Goal: Information Seeking & Learning: Check status

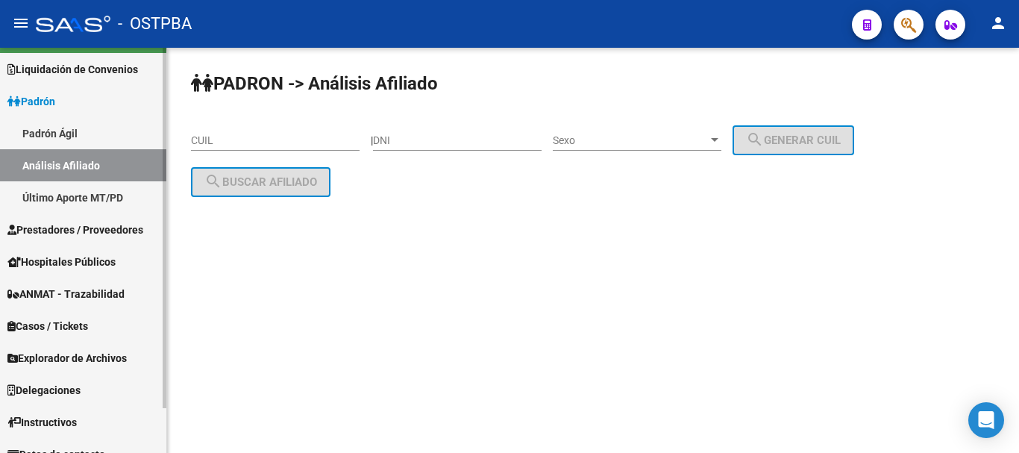
scroll to position [50, 0]
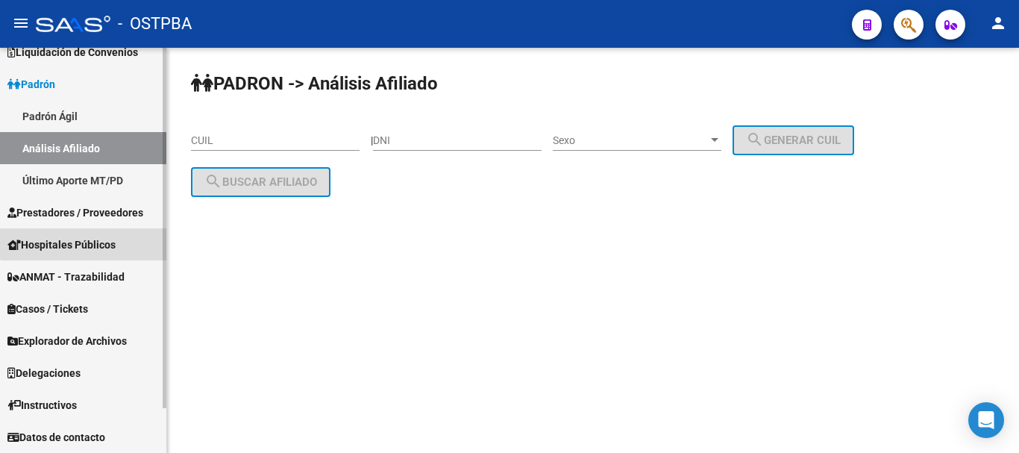
click at [89, 239] on span "Hospitales Públicos" at bounding box center [61, 245] width 108 height 16
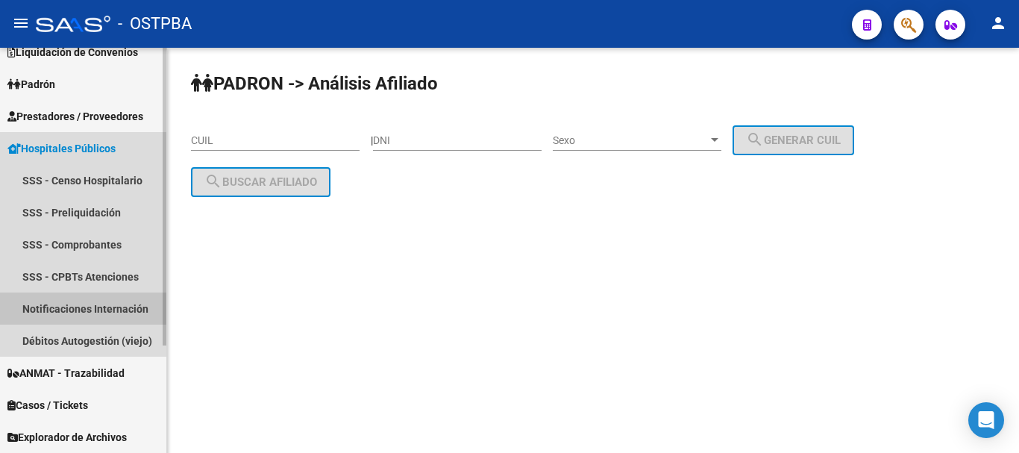
click at [54, 310] on link "Notificaciones Internación" at bounding box center [83, 308] width 166 height 32
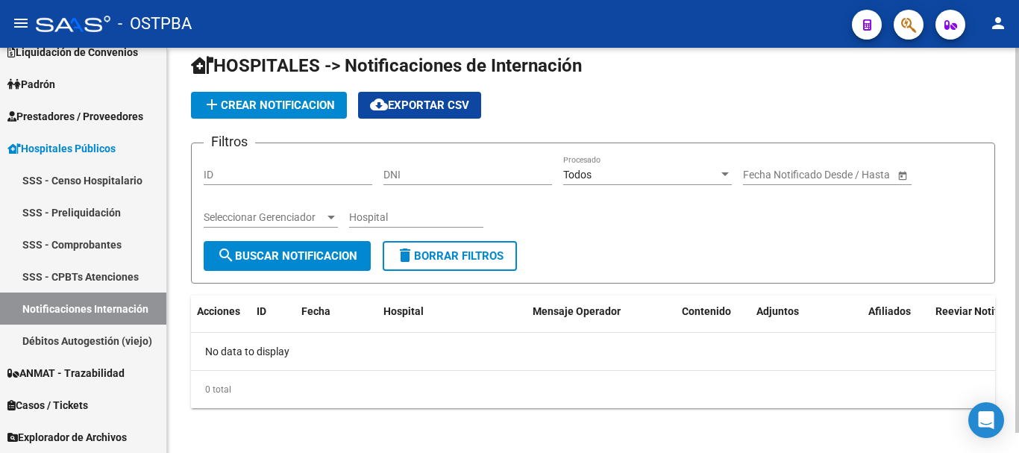
scroll to position [21, 0]
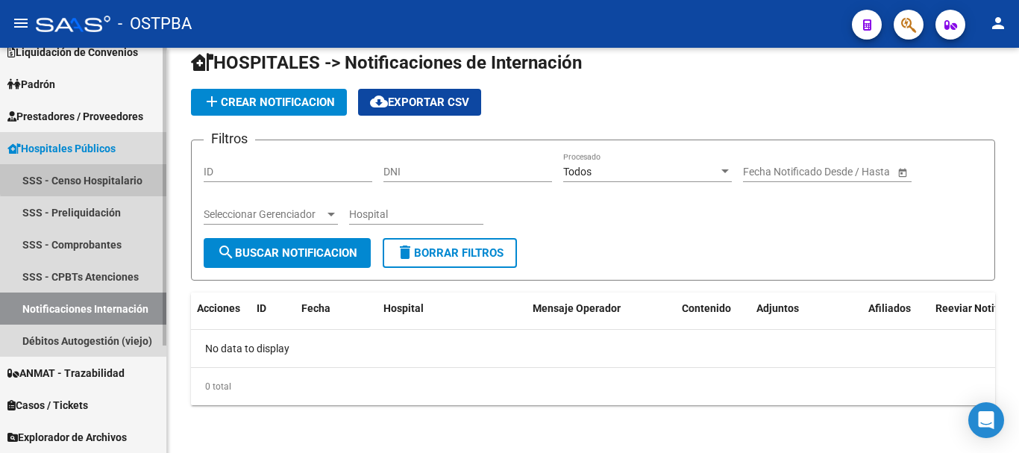
click at [106, 177] on link "SSS - Censo Hospitalario" at bounding box center [83, 180] width 166 height 32
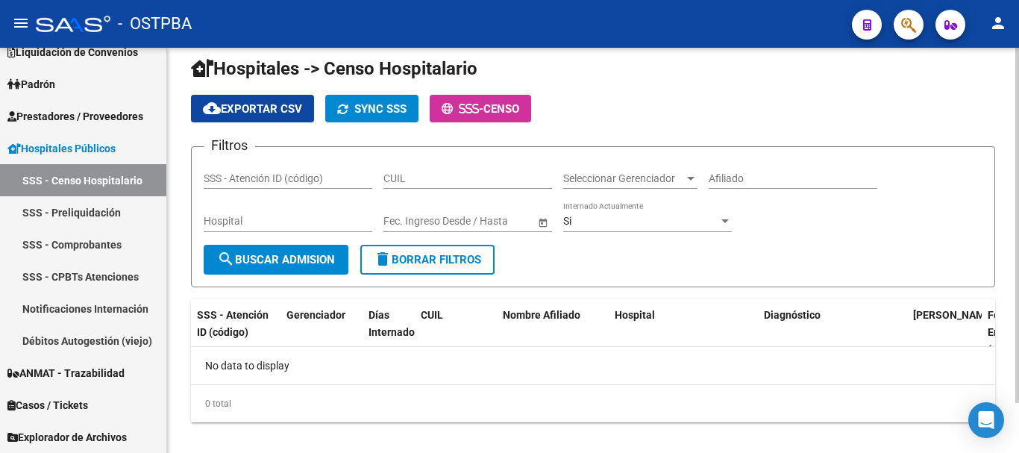
scroll to position [57, 0]
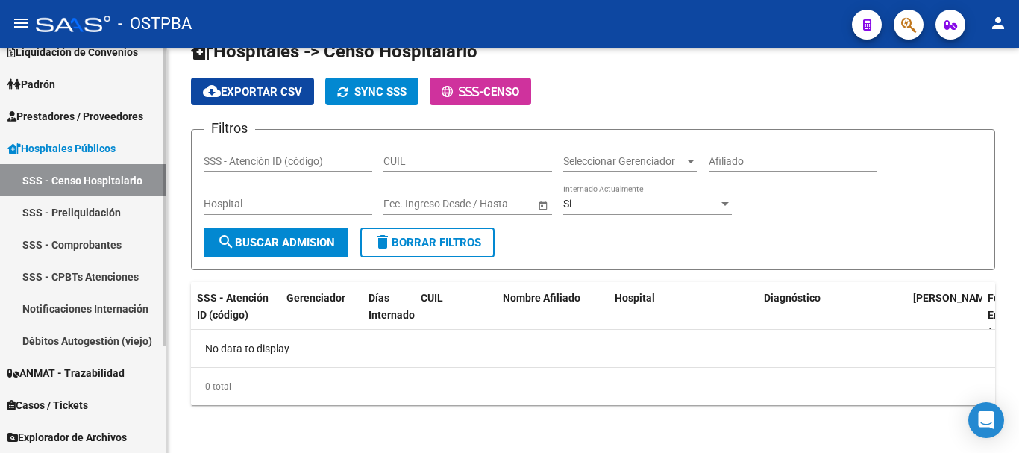
click at [103, 216] on link "SSS - Preliquidación" at bounding box center [83, 212] width 166 height 32
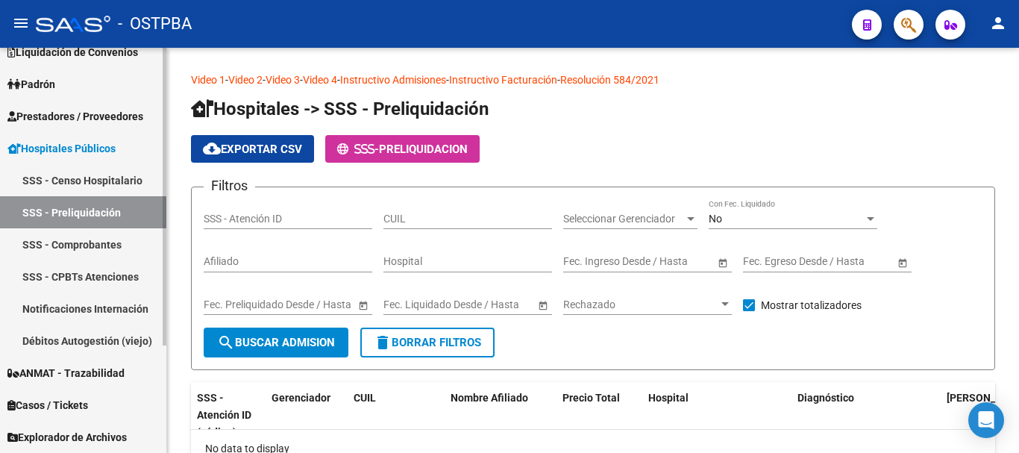
click at [79, 240] on link "SSS - Comprobantes" at bounding box center [83, 244] width 166 height 32
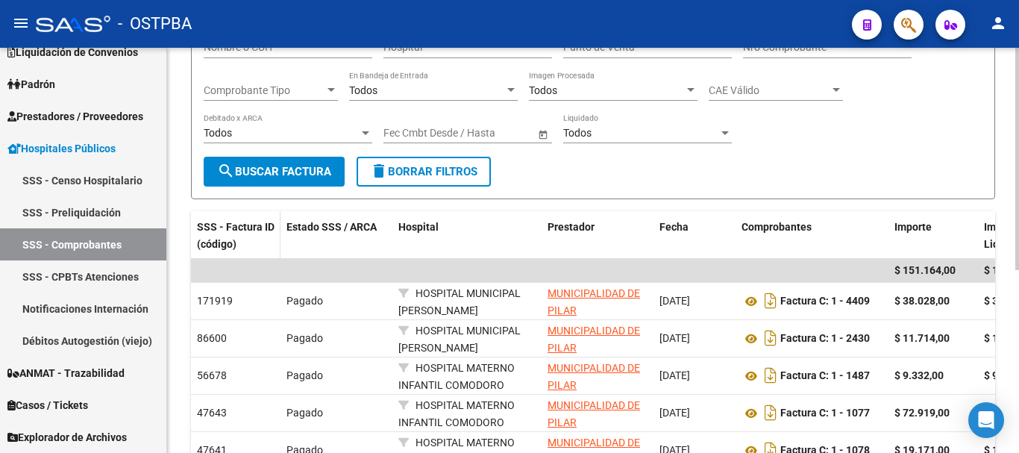
scroll to position [224, 0]
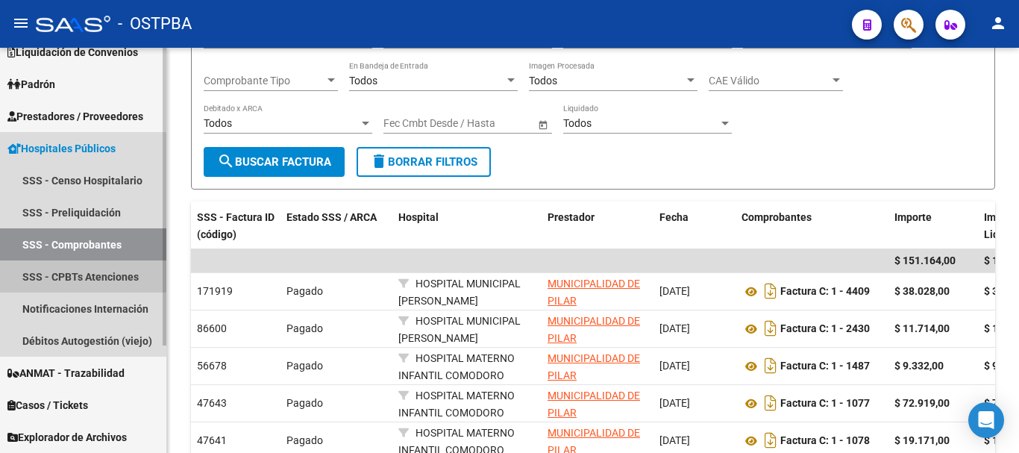
click at [118, 275] on link "SSS - CPBTs Atenciones" at bounding box center [83, 276] width 166 height 32
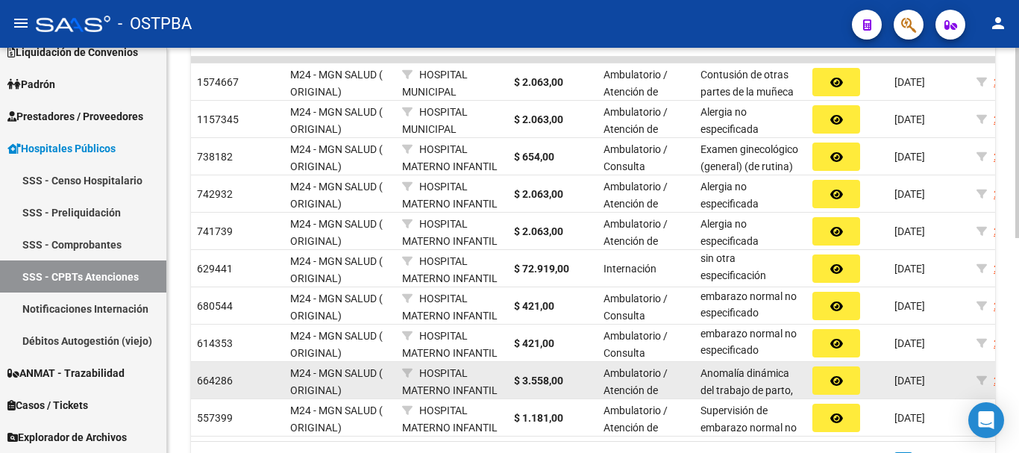
scroll to position [1, 0]
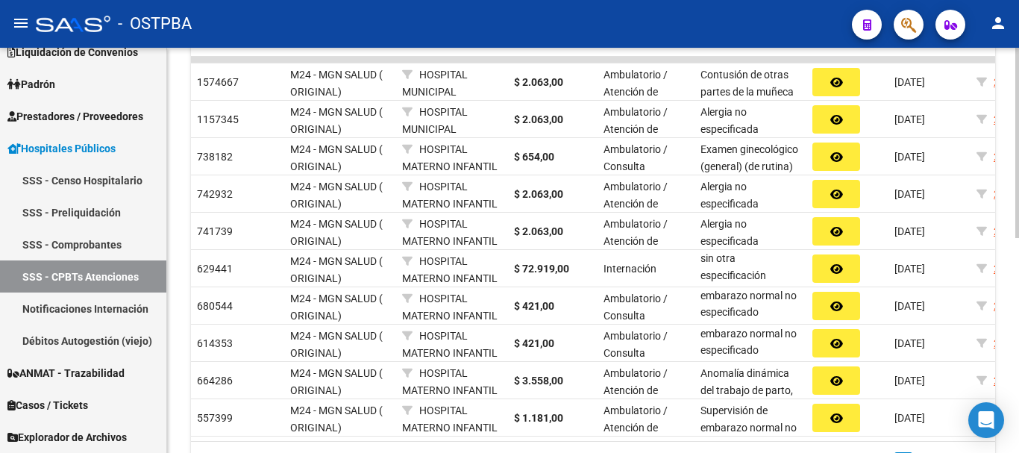
drag, startPoint x: 1013, startPoint y: 269, endPoint x: 1004, endPoint y: 338, distance: 69.9
click at [1004, 338] on div "Video 1 - Video 2 - Video 3 - Video 4 - Instructivo - Instructivo 2 - Resolució…" at bounding box center [593, 101] width 852 height 852
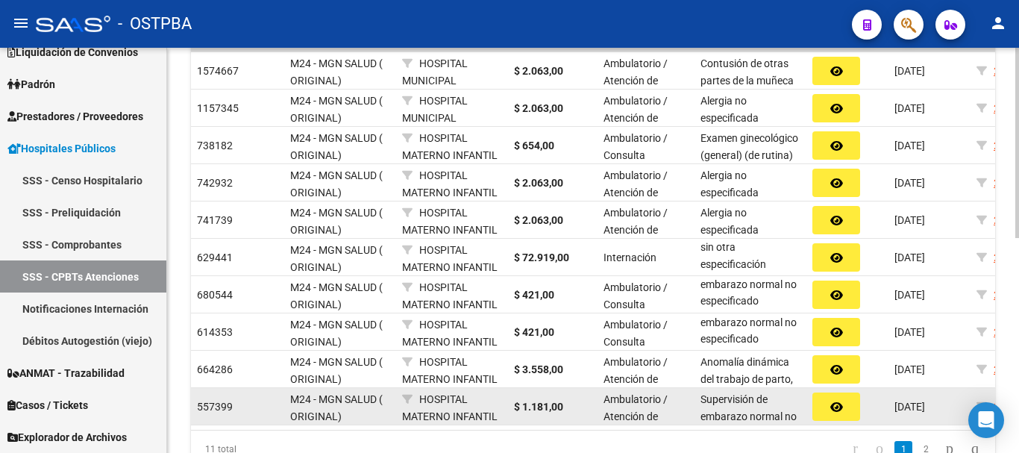
scroll to position [310, 0]
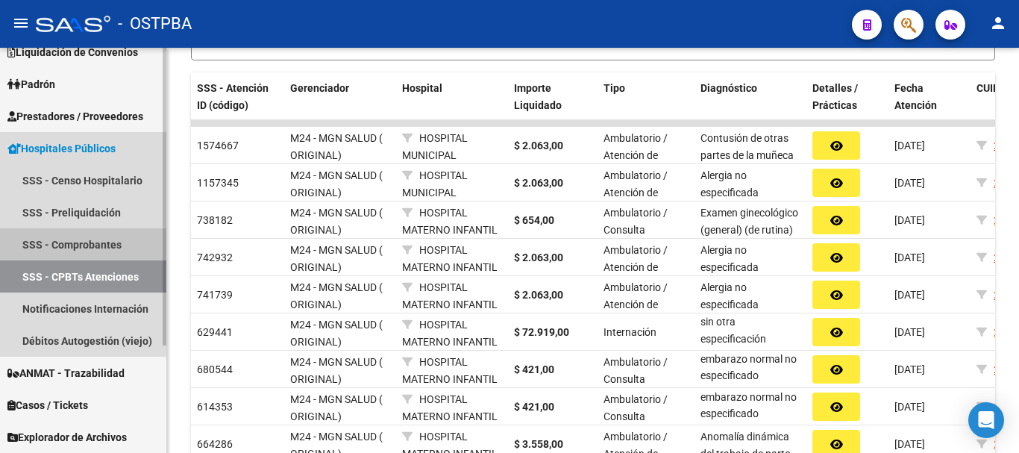
click at [81, 240] on link "SSS - Comprobantes" at bounding box center [83, 244] width 166 height 32
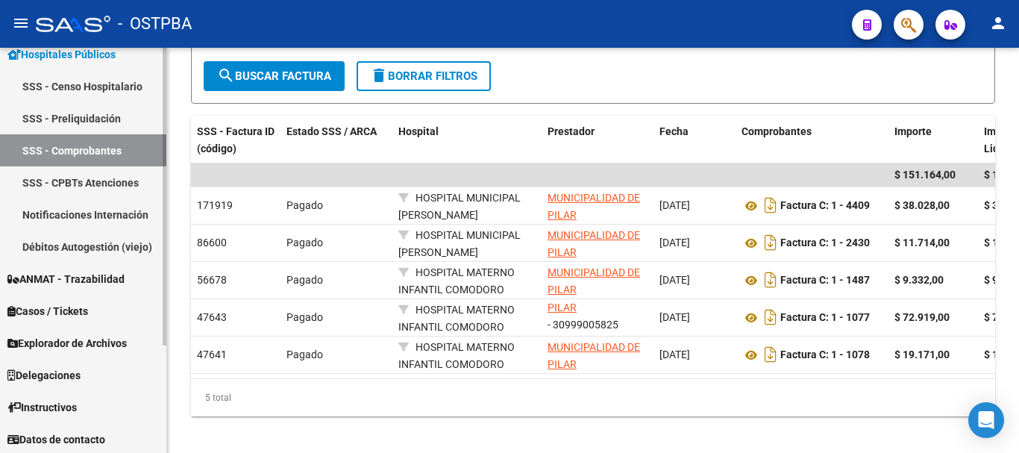
scroll to position [146, 0]
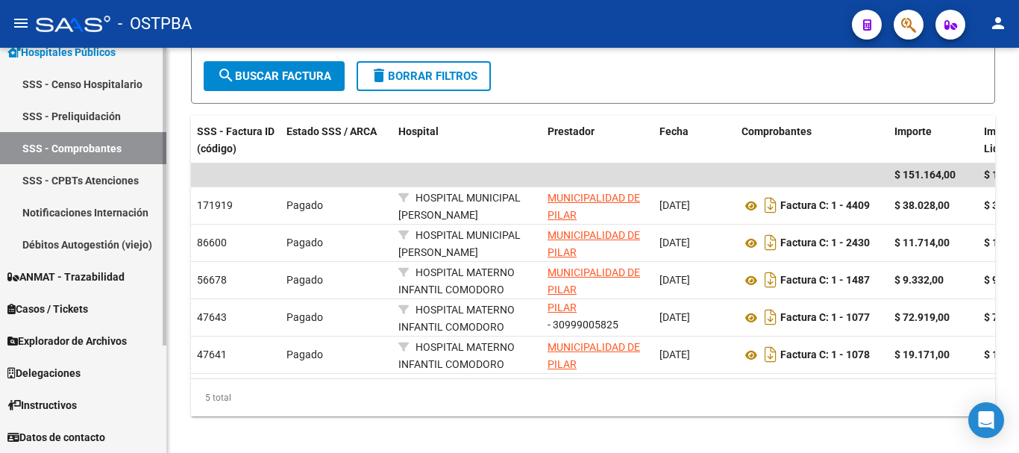
click at [75, 341] on span "Explorador de Archivos" at bounding box center [66, 341] width 119 height 16
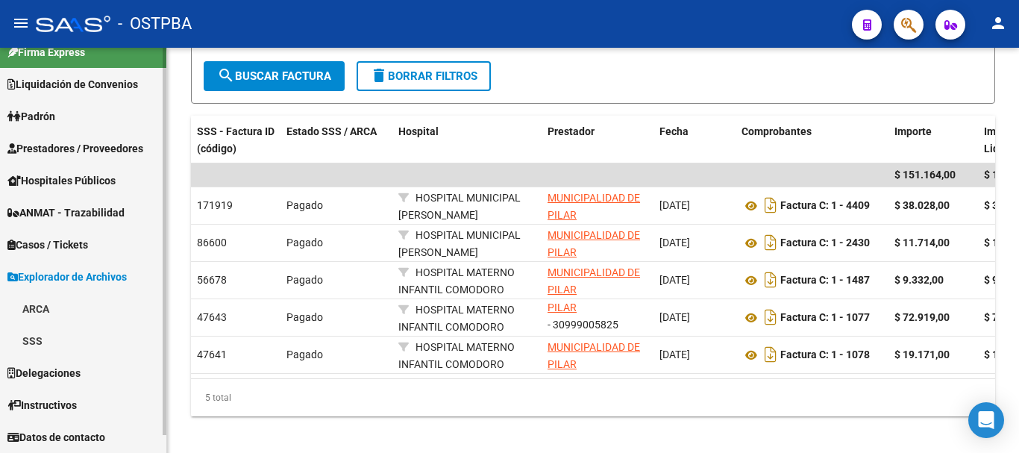
scroll to position [18, 0]
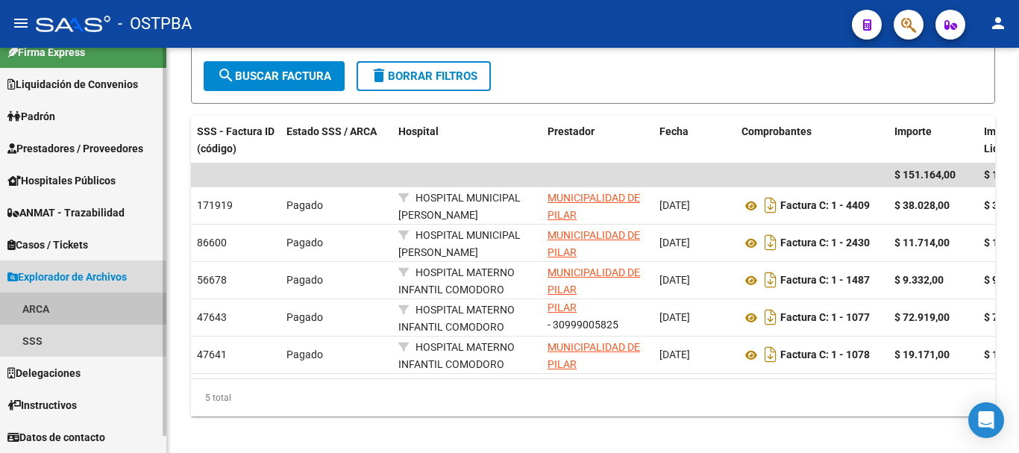
click at [50, 313] on link "ARCA" at bounding box center [83, 308] width 166 height 32
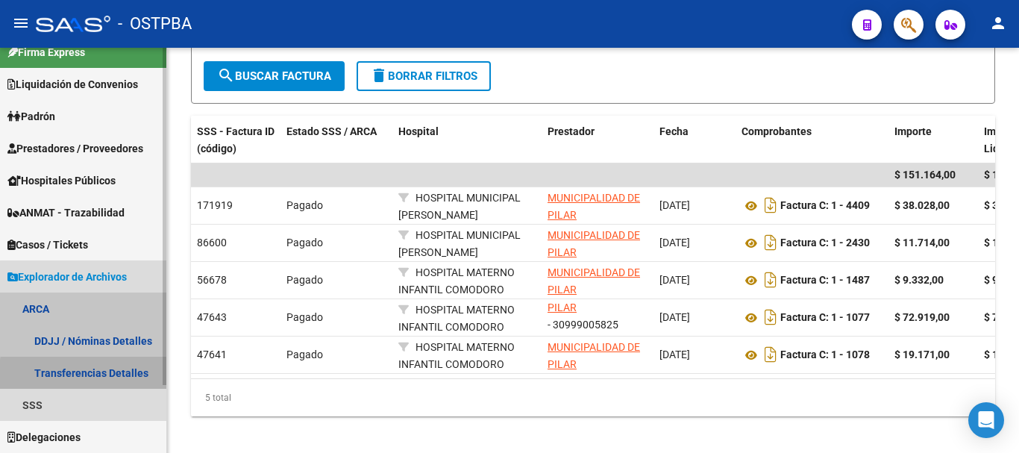
click at [92, 375] on link "Transferencias Detalles" at bounding box center [83, 373] width 166 height 32
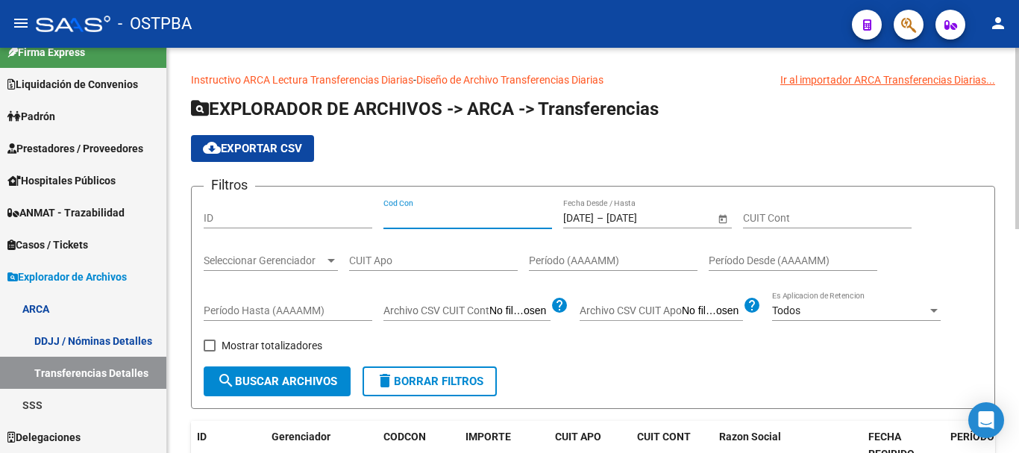
click at [485, 213] on input "Cod Con" at bounding box center [468, 218] width 169 height 13
type input "C14"
click at [245, 250] on div "Seleccionar Gerenciador Seleccionar Gerenciador" at bounding box center [271, 256] width 134 height 30
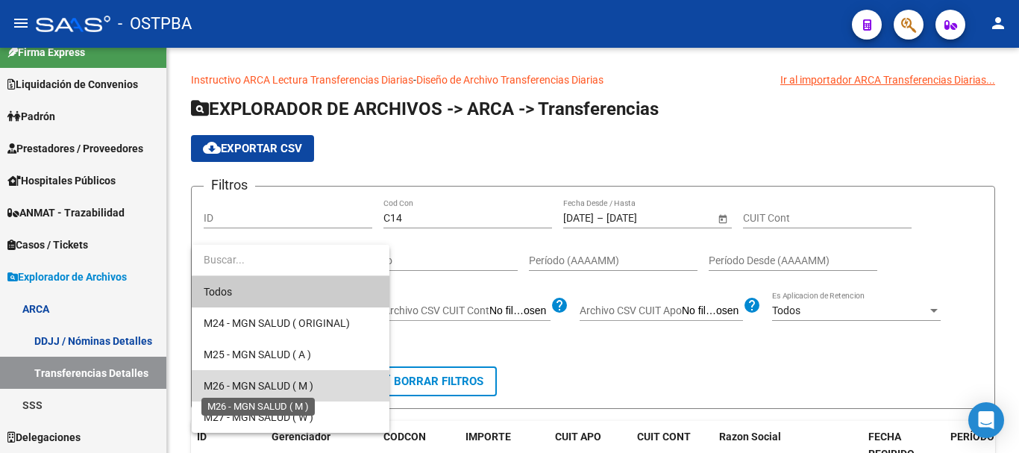
click at [237, 387] on span "M26 - MGN SALUD ( M )" at bounding box center [259, 386] width 110 height 12
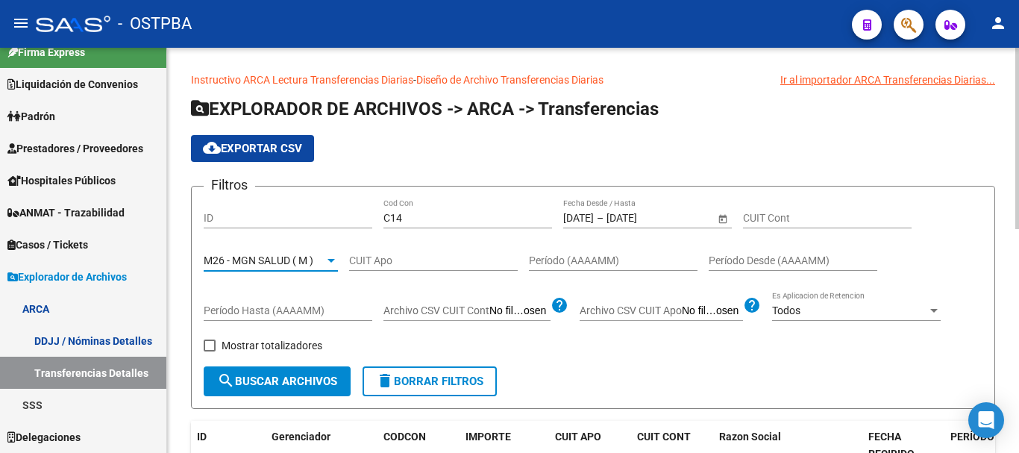
click at [289, 347] on span "Mostrar totalizadores" at bounding box center [272, 346] width 101 height 18
click at [210, 351] on input "Mostrar totalizadores" at bounding box center [209, 351] width 1 height 1
checkbox input "true"
click at [289, 380] on span "search Buscar Archivos" at bounding box center [277, 381] width 120 height 13
drag, startPoint x: 675, startPoint y: 215, endPoint x: 500, endPoint y: 215, distance: 174.6
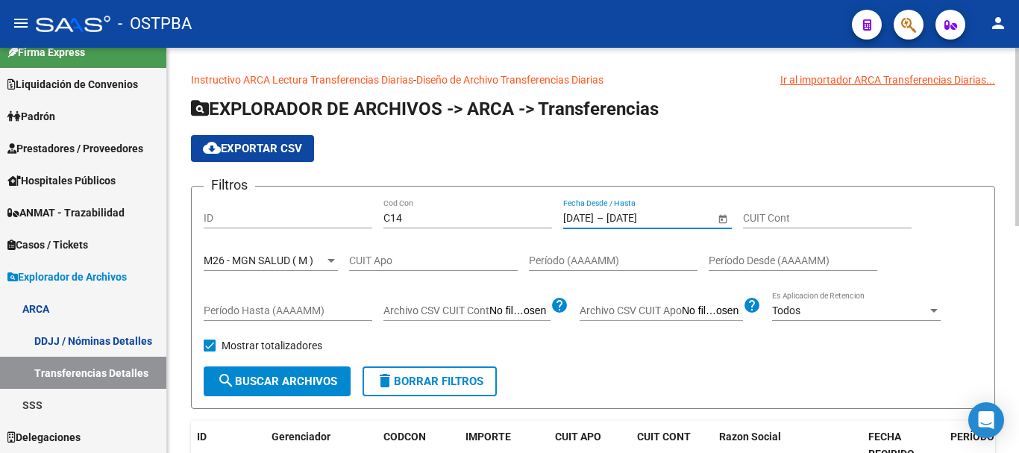
click at [500, 215] on div "Filtros ID C14 Cod Con 1/8/2025 1/8/2025 – 18/8/2025 18/8/2025 Fecha Desde / Ha…" at bounding box center [593, 282] width 779 height 168
drag, startPoint x: 605, startPoint y: 220, endPoint x: 499, endPoint y: 221, distance: 106.0
click at [499, 221] on div "Filtros ID C14 Cod Con 1/8/2025 1/8/2025 – End date Fecha Desde / Hasta CUIT Co…" at bounding box center [593, 282] width 779 height 168
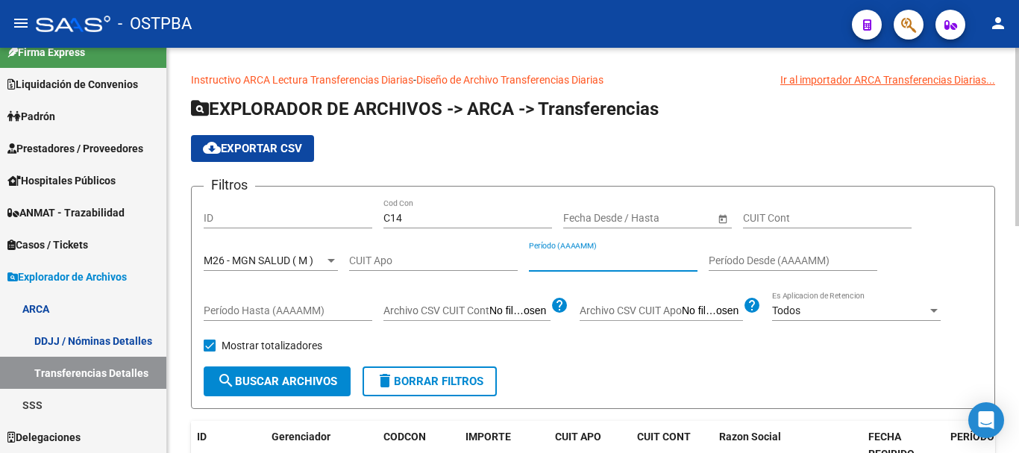
click at [596, 258] on input "Período (AAAAMM)" at bounding box center [613, 260] width 169 height 13
drag, startPoint x: 582, startPoint y: 262, endPoint x: 459, endPoint y: 251, distance: 123.6
click at [459, 251] on div "Filtros ID C14 Cod Con Start date – End date Fecha Desde / Hasta CUIT Cont M26 …" at bounding box center [593, 282] width 779 height 168
click at [283, 386] on span "search Buscar Archivos" at bounding box center [277, 381] width 120 height 13
click at [548, 263] on input "202608" at bounding box center [613, 260] width 169 height 13
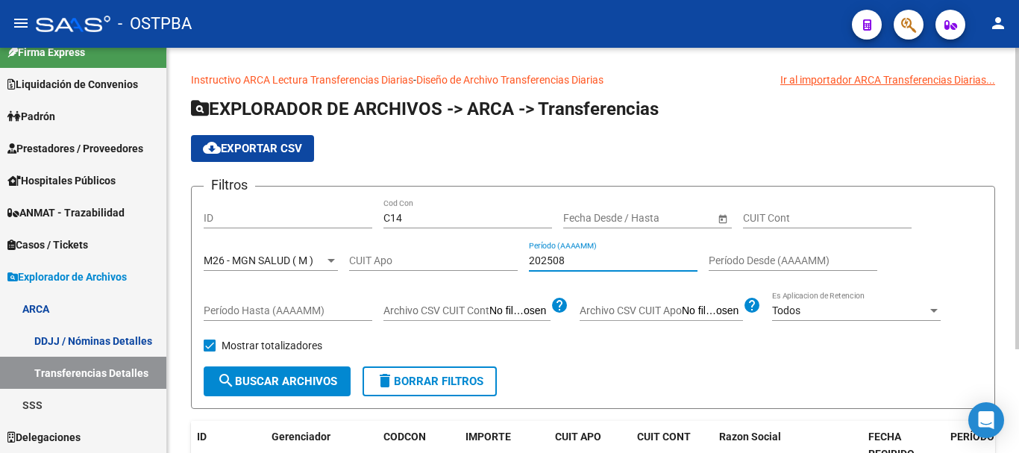
type input "202508"
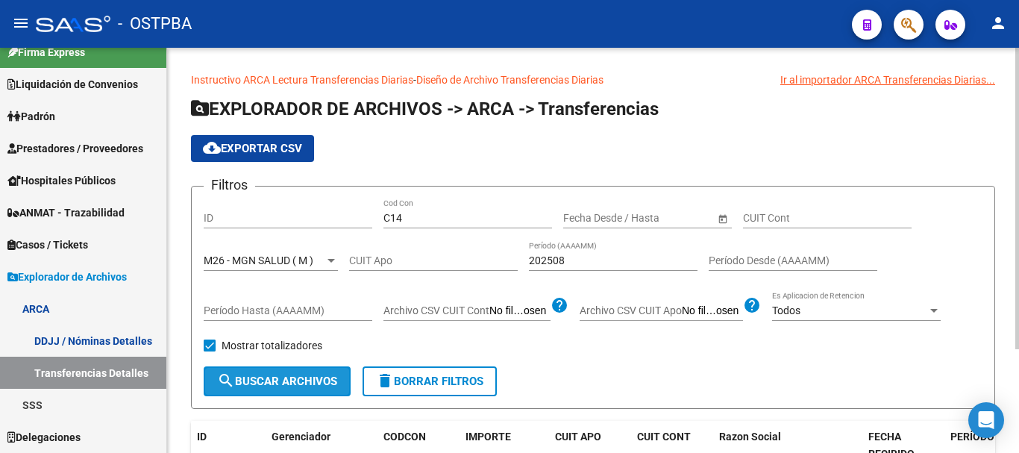
click at [287, 385] on span "search Buscar Archivos" at bounding box center [277, 381] width 120 height 13
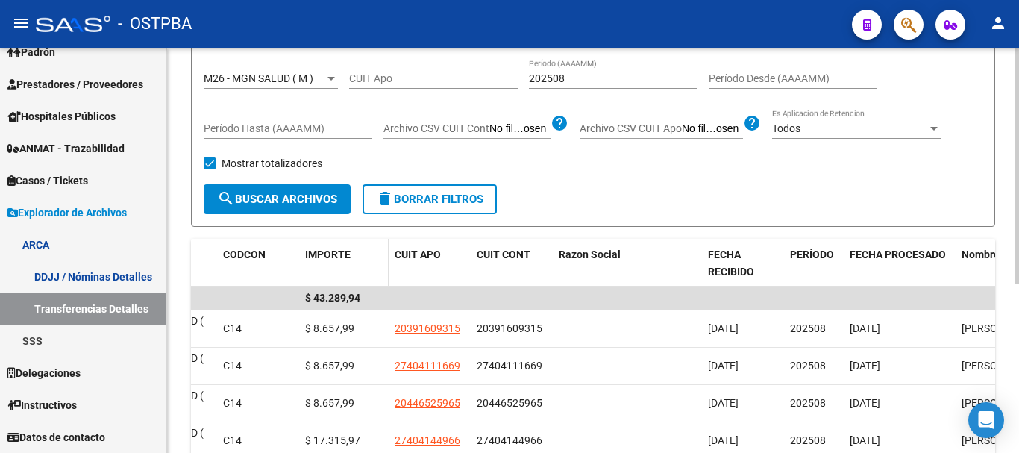
scroll to position [224, 0]
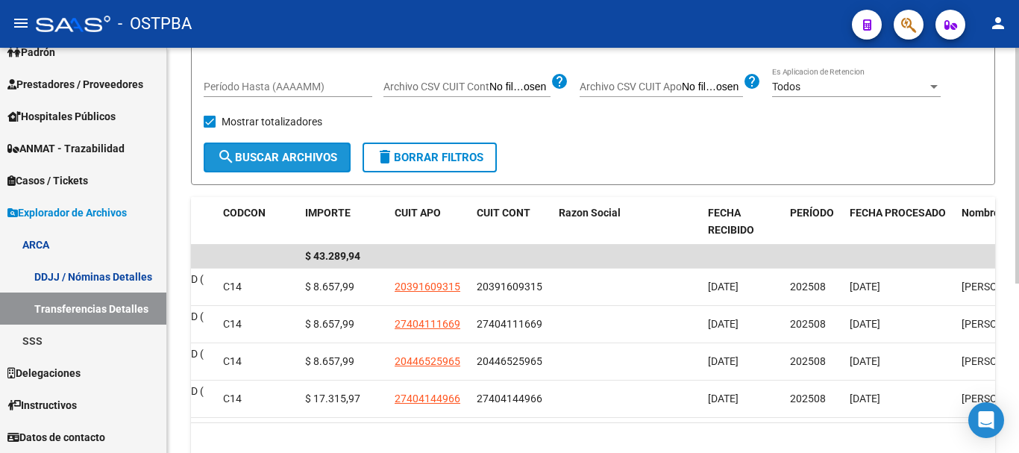
click at [288, 168] on button "search Buscar Archivos" at bounding box center [277, 158] width 147 height 30
drag, startPoint x: 520, startPoint y: 436, endPoint x: 744, endPoint y: 431, distance: 223.9
click at [744, 431] on div "ID Gerenciador CODCON IMPORTE CUIT APO CUIT CONT Razon Social FECHA RECIBIDO PE…" at bounding box center [593, 328] width 804 height 263
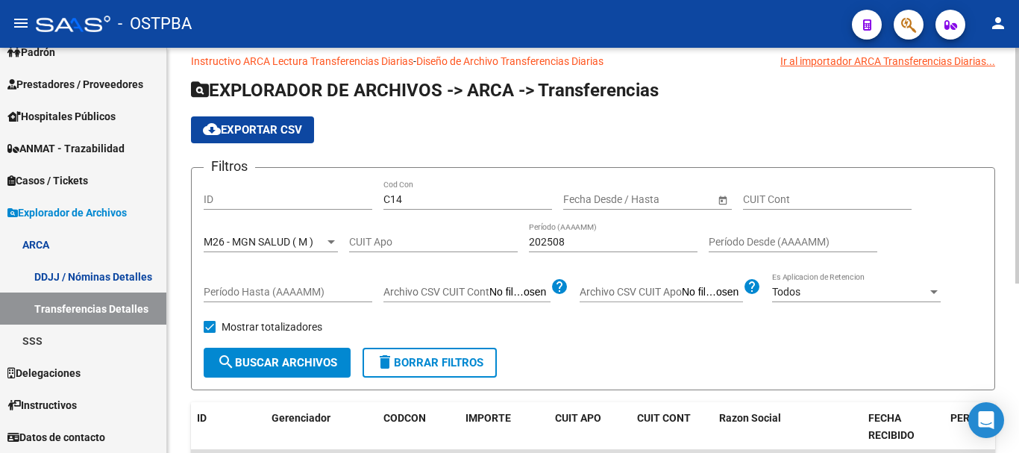
scroll to position [0, 0]
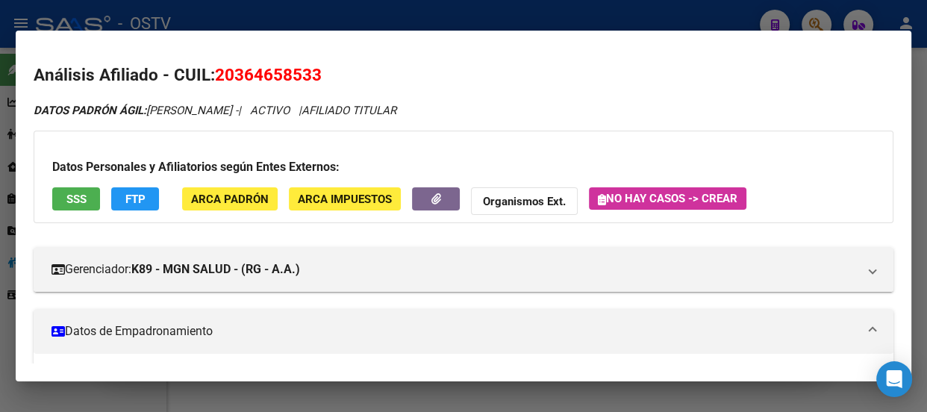
scroll to position [407, 0]
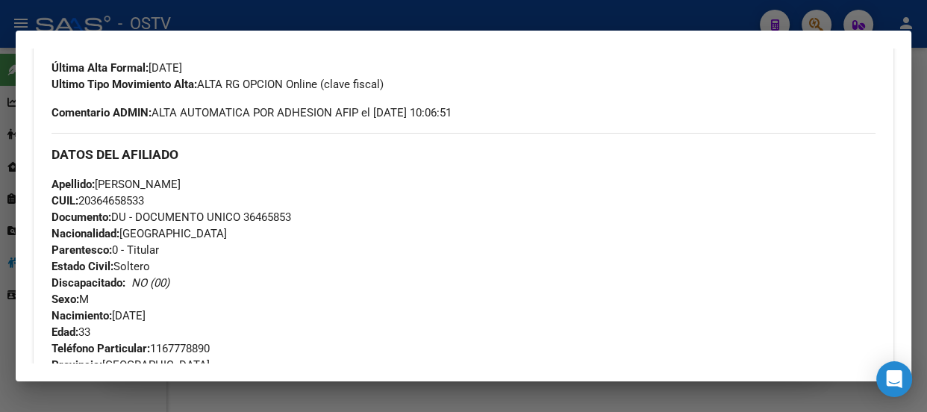
click at [202, 17] on div at bounding box center [463, 206] width 927 height 412
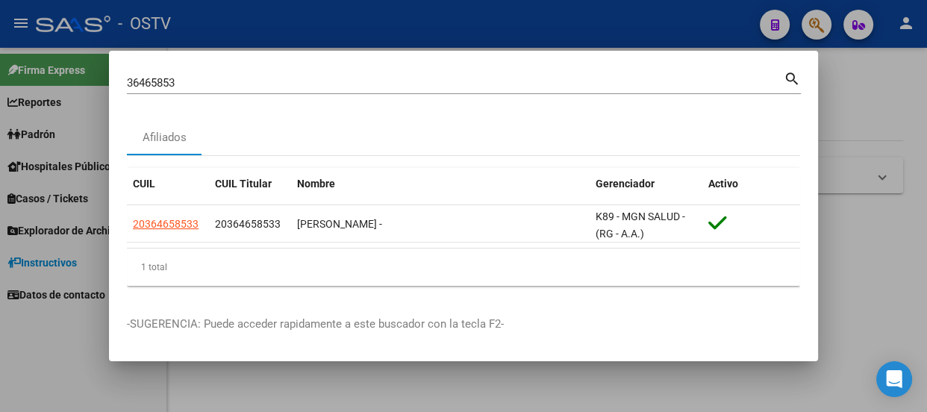
click at [206, 69] on div "36465853 Buscar (apellido, dni, cuil, nro traspaso, cuit, obra social) search" at bounding box center [464, 81] width 674 height 25
drag, startPoint x: 206, startPoint y: 67, endPoint x: 208, endPoint y: 80, distance: 12.9
click at [207, 70] on div "36465853 Buscar (apellido, dni, cuil, nro traspaso, cuit, obra social) search" at bounding box center [464, 81] width 674 height 25
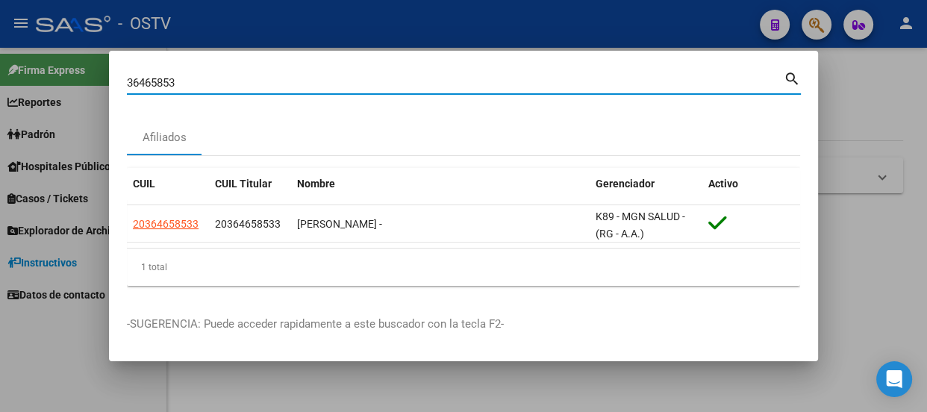
click at [208, 80] on input "36465853" at bounding box center [455, 82] width 657 height 13
paste input "21976580"
type input "21976580"
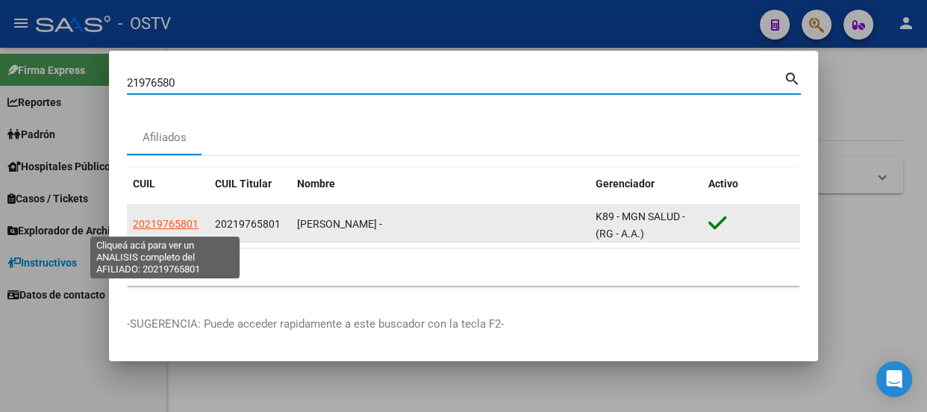
click at [175, 224] on span "20219765801" at bounding box center [166, 224] width 66 height 12
type textarea "20219765801"
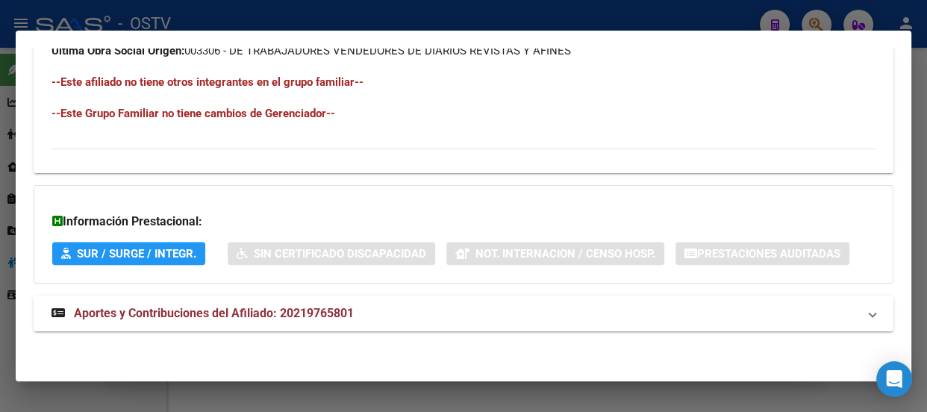
scroll to position [924, 0]
click at [341, 322] on mat-expansion-panel-header "Aportes y Contribuciones del Afiliado: 20219765801" at bounding box center [464, 313] width 860 height 36
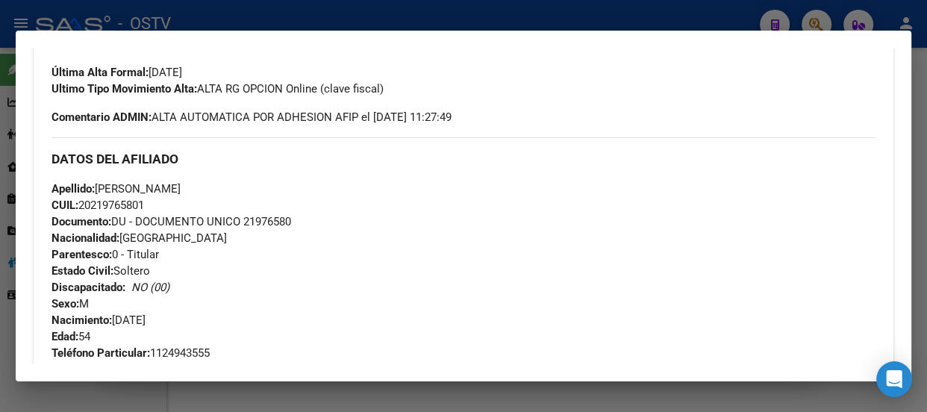
scroll to position [401, 0]
click at [265, 176] on div "DATOS DEL AFILIADO" at bounding box center [463, 159] width 824 height 43
click at [266, 19] on div at bounding box center [463, 206] width 927 height 412
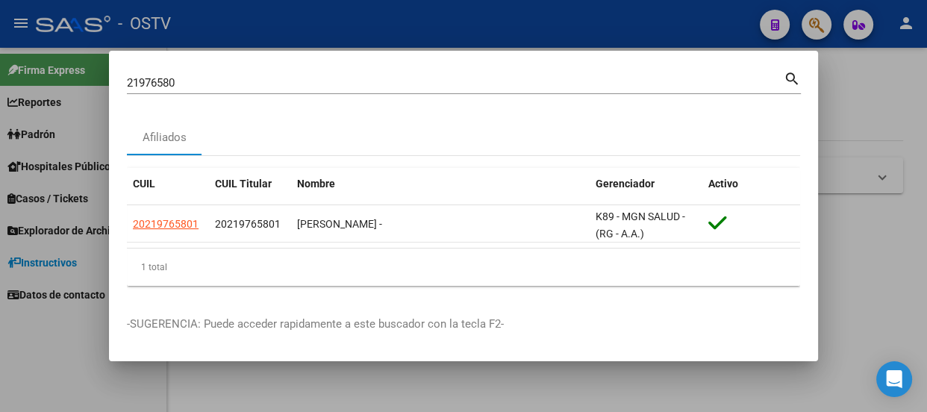
click at [287, 93] on div "21976580 Buscar (apellido, dni, cuil, nro traspaso, cuit, obra social)" at bounding box center [455, 83] width 657 height 22
click at [287, 89] on div "21976580 Buscar (apellido, dni, cuil, nro traspaso, cuit, obra social)" at bounding box center [455, 83] width 657 height 22
click at [288, 87] on input "21976580" at bounding box center [455, 82] width 657 height 13
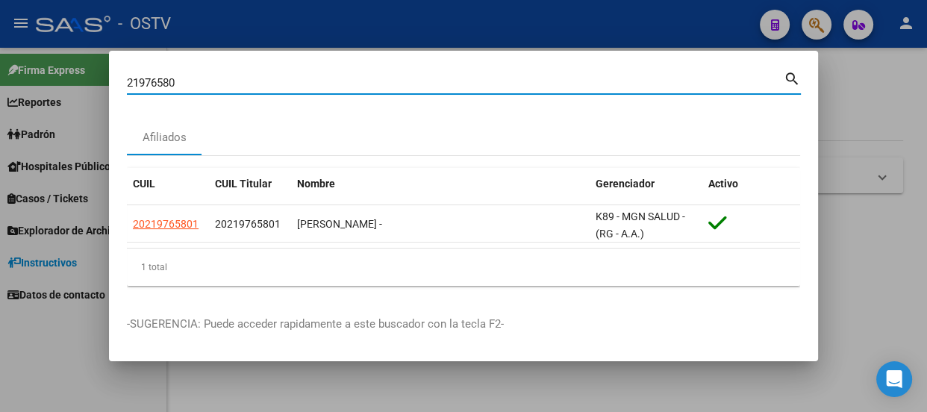
click at [288, 87] on input "21976580" at bounding box center [455, 82] width 657 height 13
paste input "38402934"
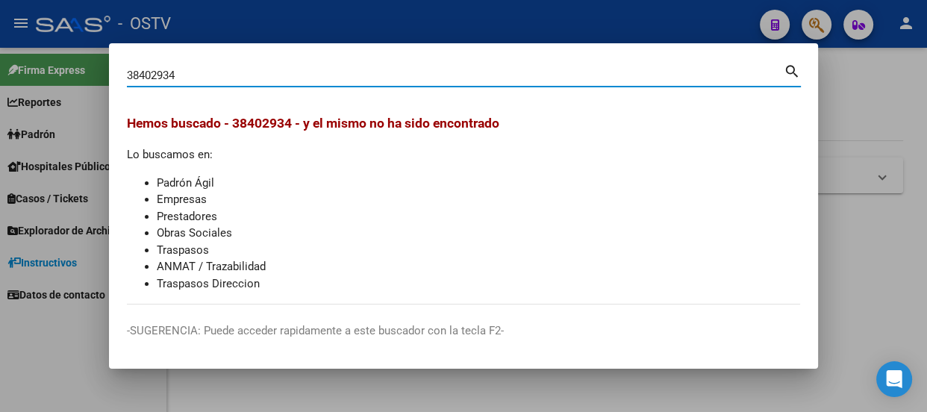
click at [217, 81] on input "38402934" at bounding box center [455, 75] width 657 height 13
click at [236, 64] on div "38402934 Buscar (apellido, dni, cuil, nro traspaso, cuit, obra social)" at bounding box center [455, 75] width 657 height 22
click at [234, 75] on input "38402934" at bounding box center [455, 75] width 657 height 13
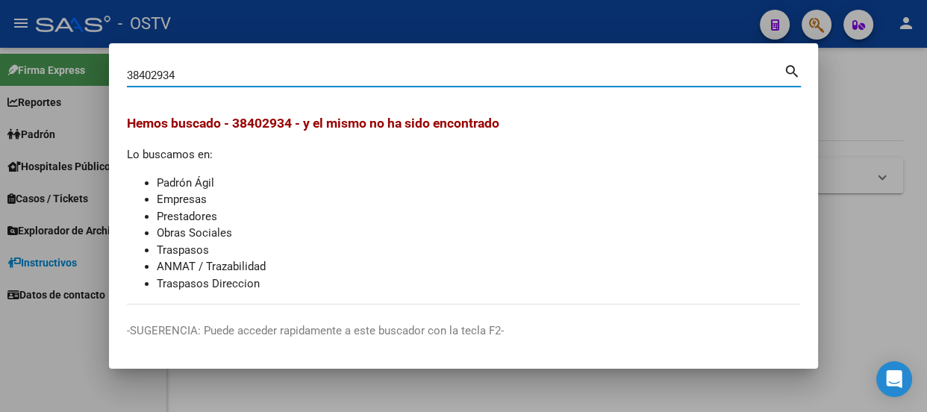
paste input "27371404738"
type input "27371404738"
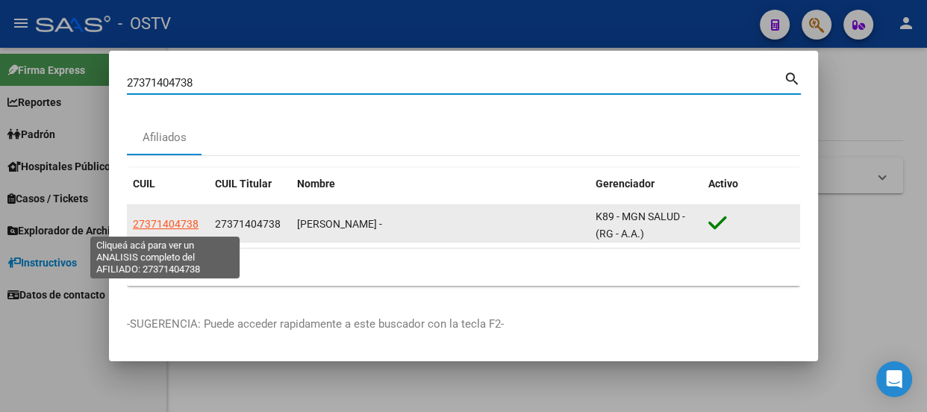
click at [172, 224] on span "27371404738" at bounding box center [166, 224] width 66 height 12
type textarea "27371404738"
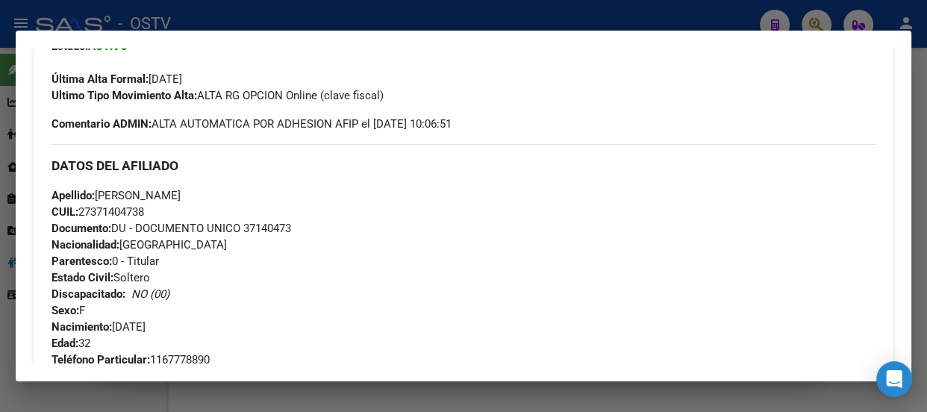
scroll to position [460, 0]
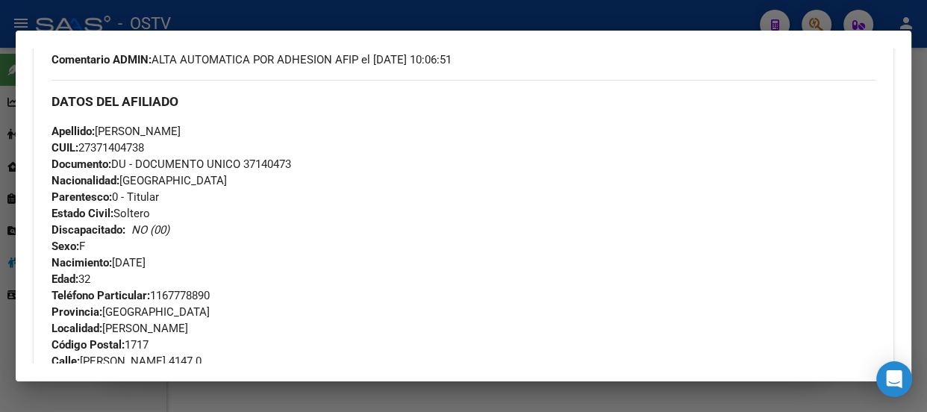
click at [281, 163] on span "Documento: DU - DOCUMENTO UNICO 37140473" at bounding box center [171, 163] width 240 height 13
copy span "37140473"
click at [388, 197] on div "Apellido: LATORRE ESTEFANIA BELEN CUIL: 27371404738 Documento: DU - DOCUMENTO U…" at bounding box center [463, 205] width 824 height 164
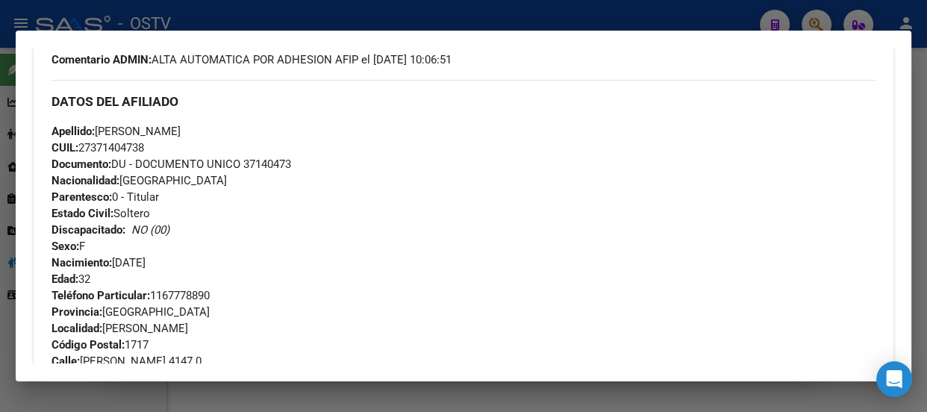
click at [442, 293] on div "Teléfono Particular: 1167778890 Provincia: Buenos Aires Localidad: GONZALEZ CAT…" at bounding box center [463, 336] width 824 height 98
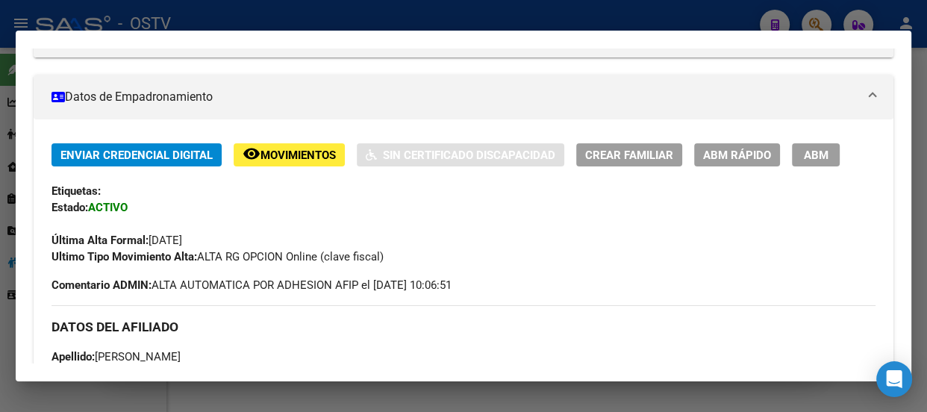
scroll to position [256, 0]
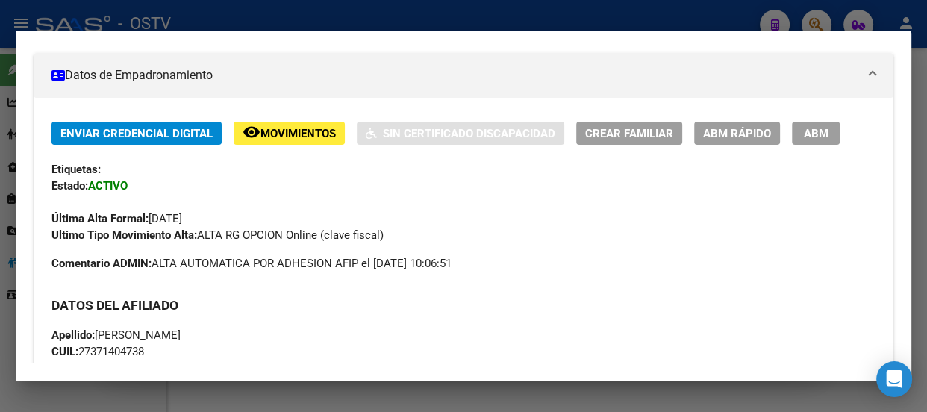
click at [338, 24] on div at bounding box center [463, 206] width 927 height 412
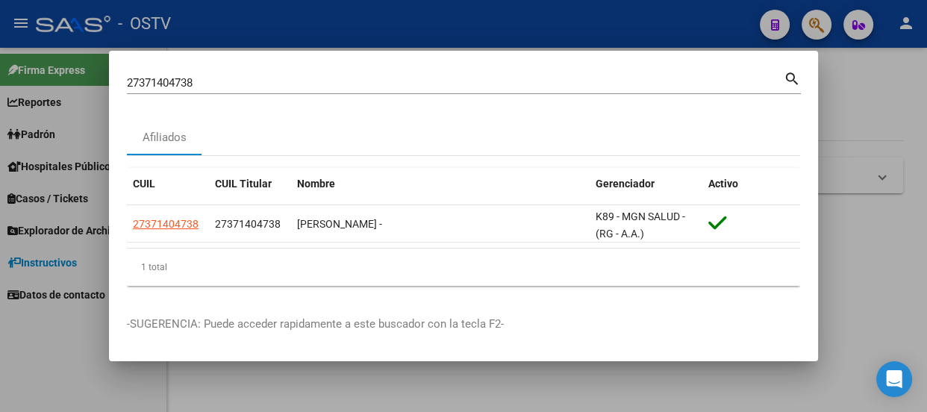
click at [334, 90] on div "27371404738 Buscar (apellido, dni, cuil, nro traspaso, cuit, obra social)" at bounding box center [455, 83] width 657 height 22
click at [334, 89] on div "27371404738 Buscar (apellido, dni, cuil, nro traspaso, cuit, obra social)" at bounding box center [455, 83] width 657 height 22
paste input "42880422"
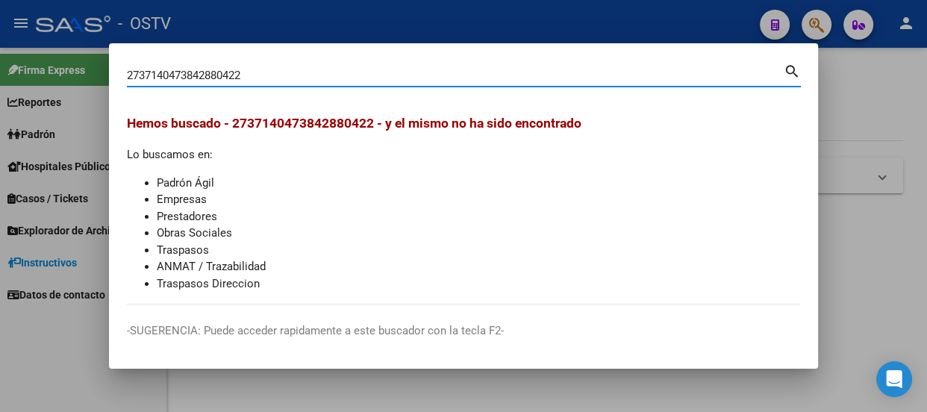
click at [275, 78] on input "2737140473842880422" at bounding box center [455, 75] width 657 height 13
paste input
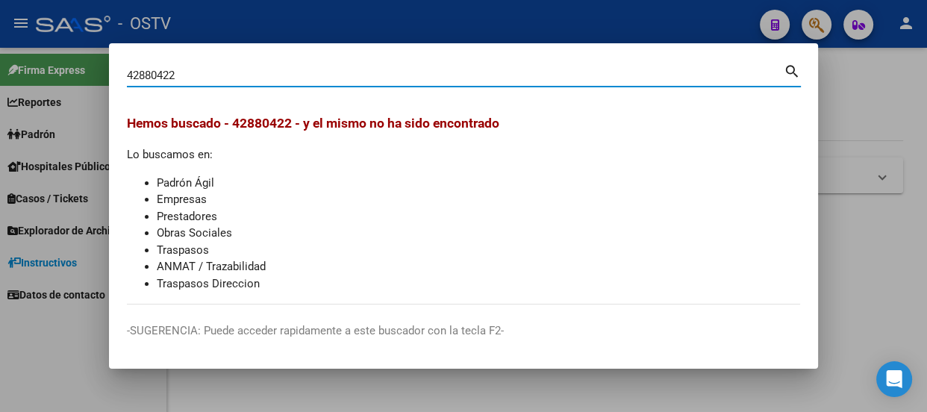
type input "42880422"
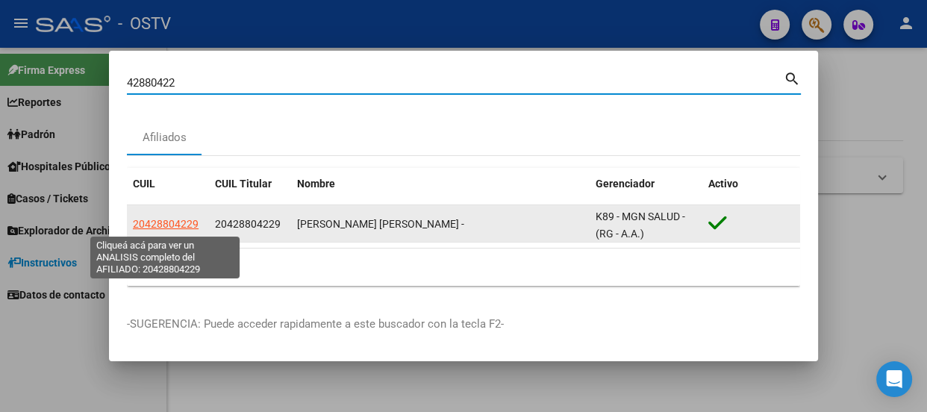
click at [163, 224] on span "20428804229" at bounding box center [166, 224] width 66 height 12
type textarea "20428804229"
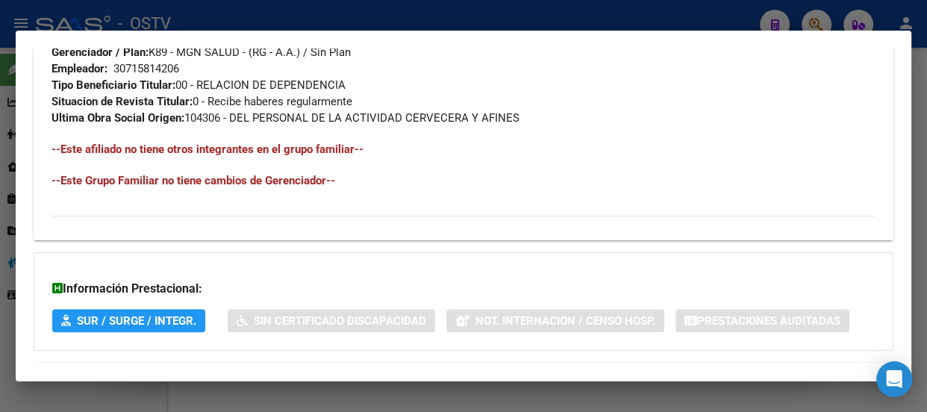
scroll to position [924, 0]
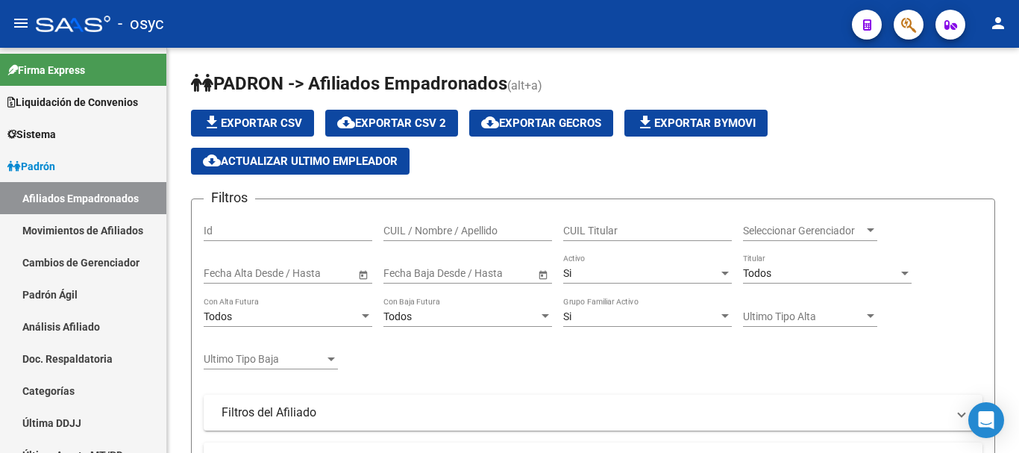
click at [916, 28] on button "button" at bounding box center [909, 25] width 30 height 30
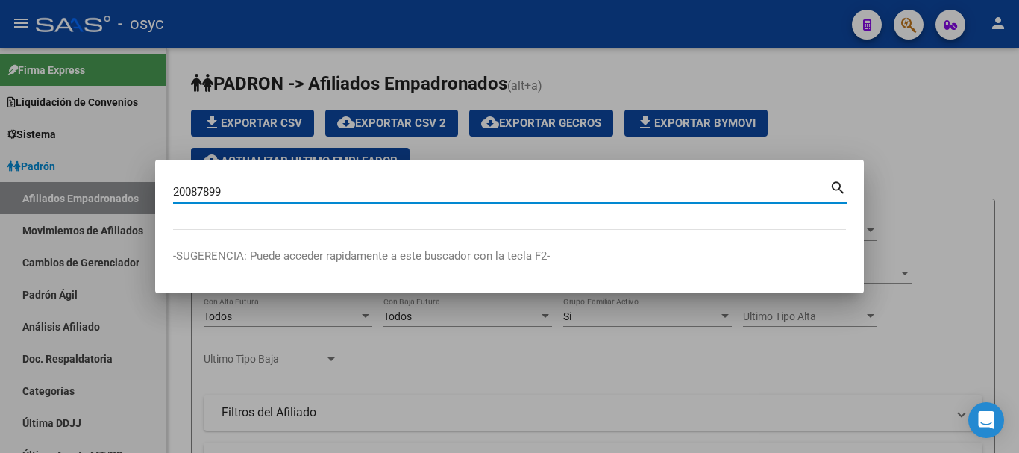
type input "20087899"
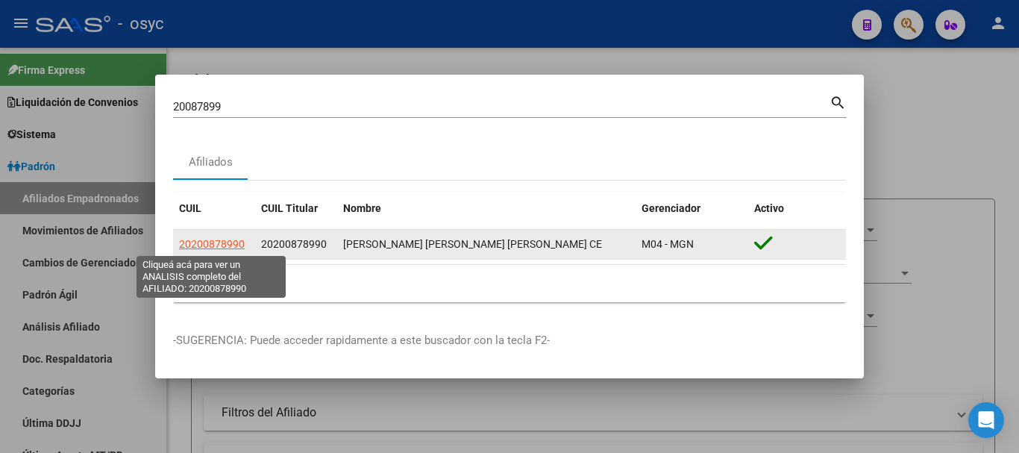
click at [228, 243] on span "20200878990" at bounding box center [212, 244] width 66 height 12
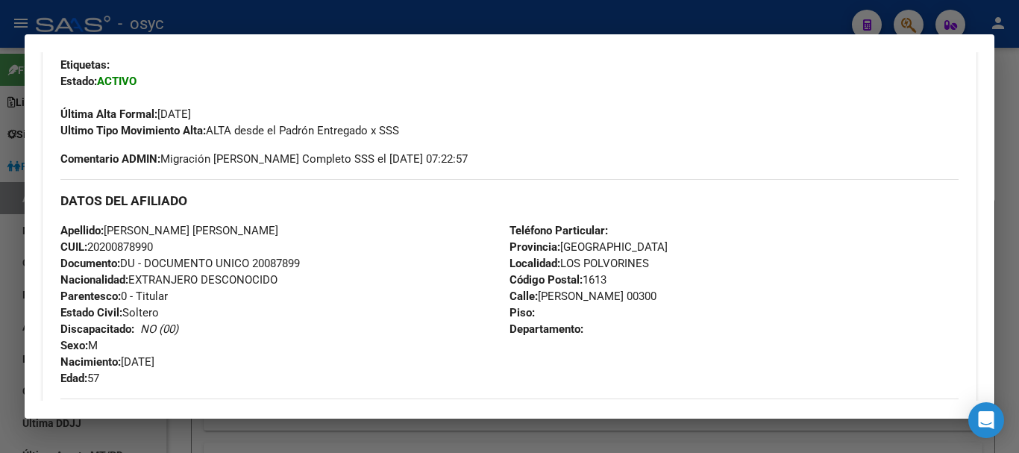
scroll to position [373, 0]
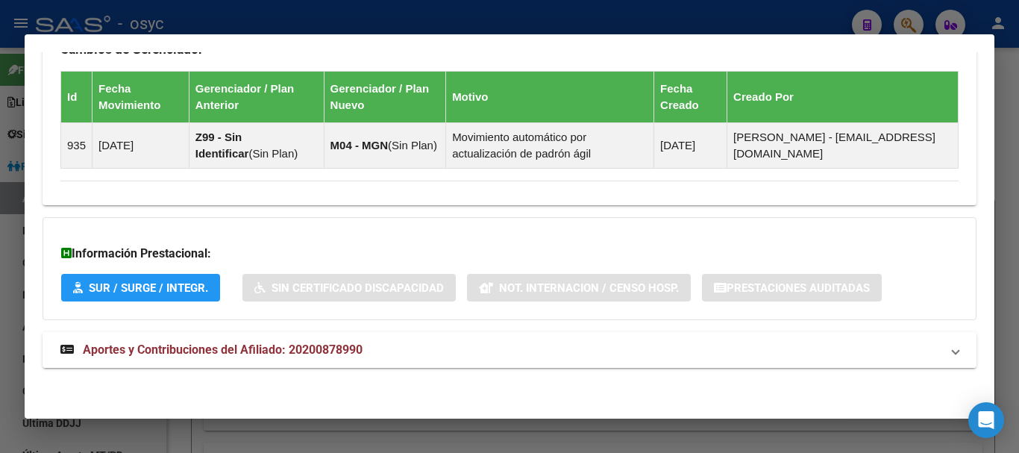
click at [384, 349] on mat-panel-title "Aportes y Contribuciones del Afiliado: 20200878990" at bounding box center [500, 350] width 880 height 18
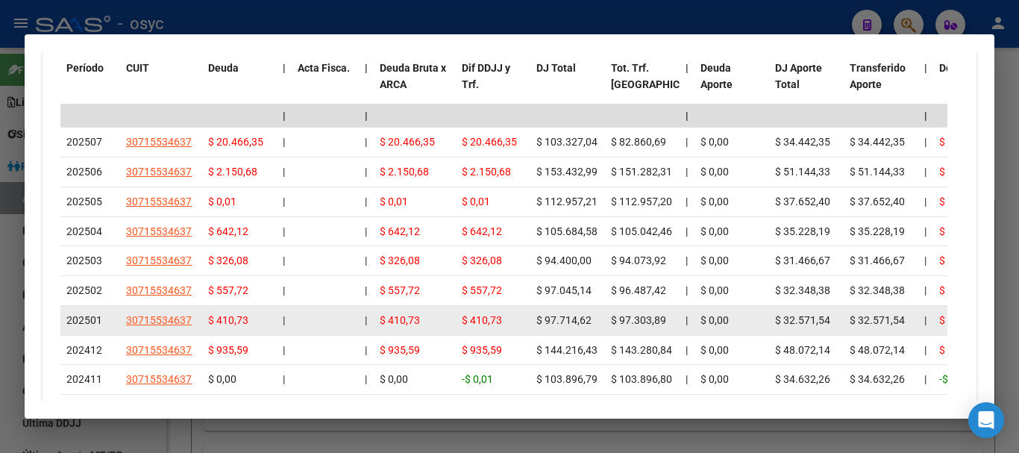
scroll to position [1458, 0]
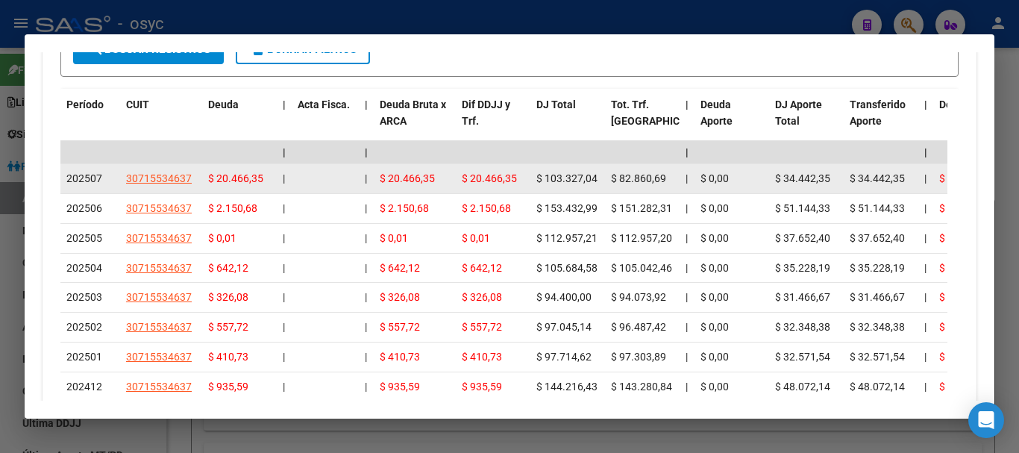
drag, startPoint x: 82, startPoint y: 175, endPoint x: 813, endPoint y: 169, distance: 731.3
click at [813, 169] on div "cloud_download Exportar CSV Devengado RG DDJJ ARCA Transferencias ARCA Filtros …" at bounding box center [510, 192] width 934 height 672
click at [813, 180] on span "$ 34.442,35" at bounding box center [802, 178] width 55 height 12
drag, startPoint x: 369, startPoint y: 182, endPoint x: 533, endPoint y: 172, distance: 164.4
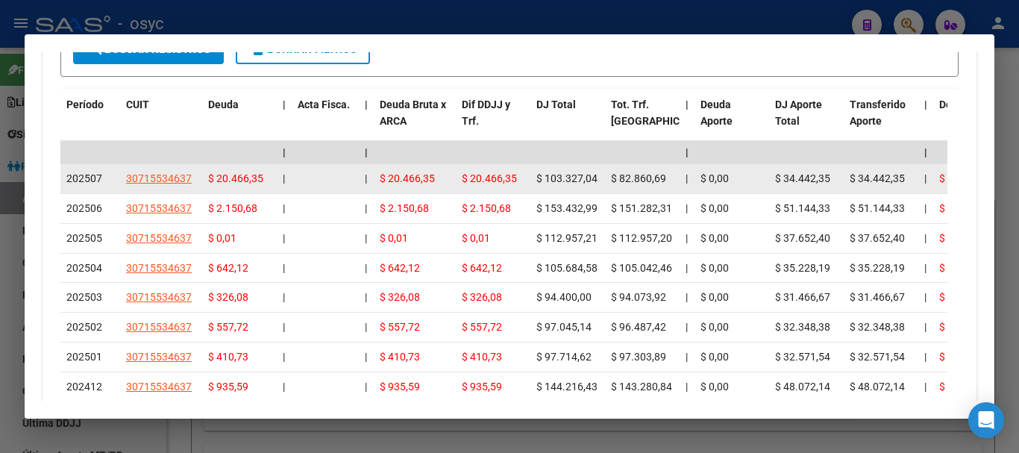
click at [536, 172] on datatable-body-cell "$ 103.327,04" at bounding box center [568, 178] width 75 height 29
drag, startPoint x: 780, startPoint y: 178, endPoint x: 840, endPoint y: 172, distance: 59.9
click at [840, 172] on datatable-body-cell "$ 34.442,35" at bounding box center [806, 178] width 75 height 29
drag, startPoint x: 671, startPoint y: 190, endPoint x: 481, endPoint y: 190, distance: 189.5
click at [662, 190] on datatable-body-cell "$ 82.860,69" at bounding box center [642, 178] width 75 height 29
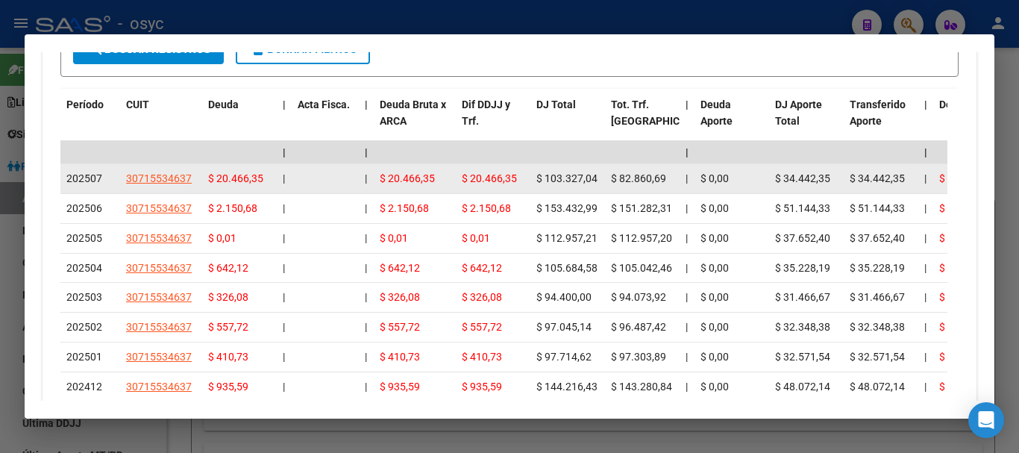
drag, startPoint x: 404, startPoint y: 190, endPoint x: 524, endPoint y: 191, distance: 119.4
click at [524, 191] on datatable-body-cell "$ 20.466,35" at bounding box center [493, 178] width 75 height 29
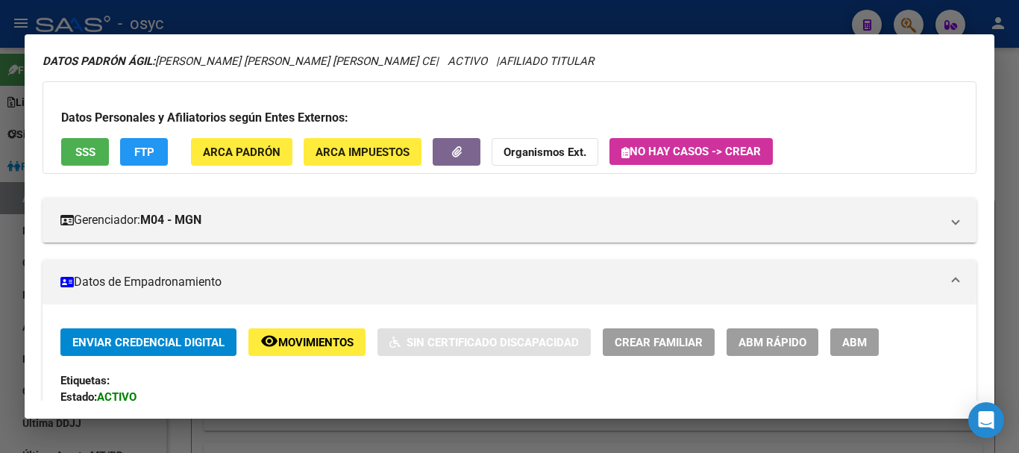
scroll to position [0, 0]
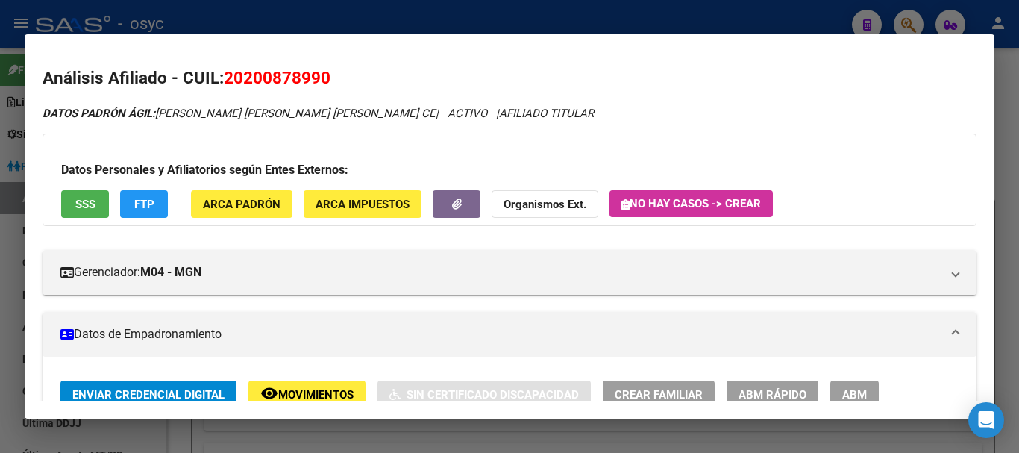
click at [282, 13] on div at bounding box center [509, 226] width 1019 height 453
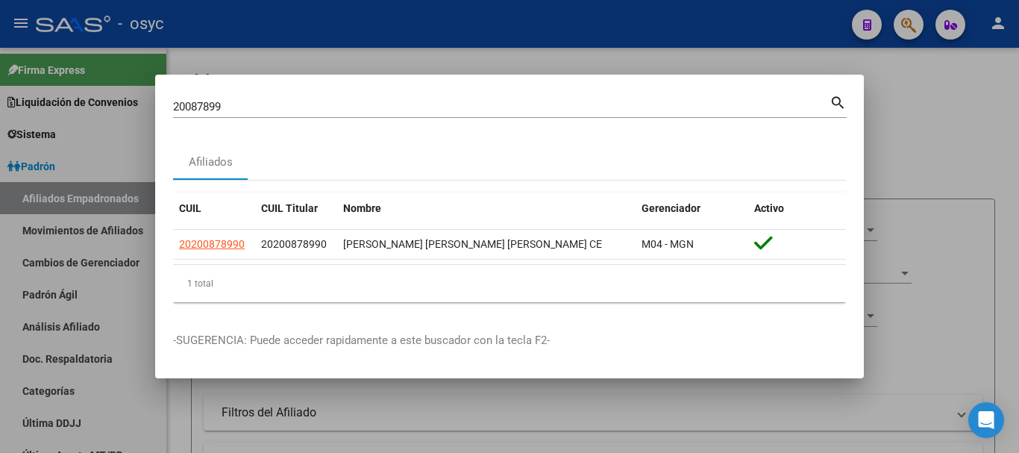
click at [285, 13] on div at bounding box center [509, 226] width 1019 height 453
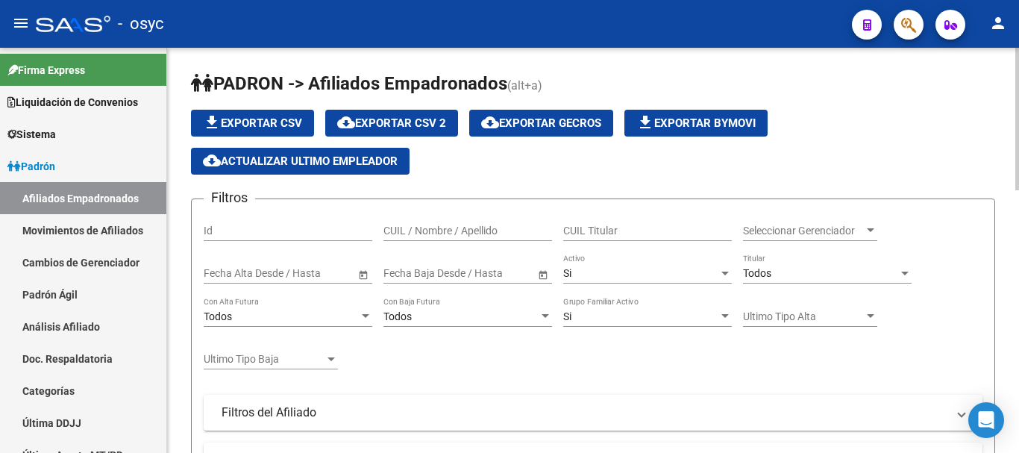
click at [811, 98] on app-list-header "[PERSON_NAME] -> Afiliados Empadronados (alt+a) file_download Exportar CSV clou…" at bounding box center [593, 374] width 804 height 604
